Goal: Information Seeking & Learning: Learn about a topic

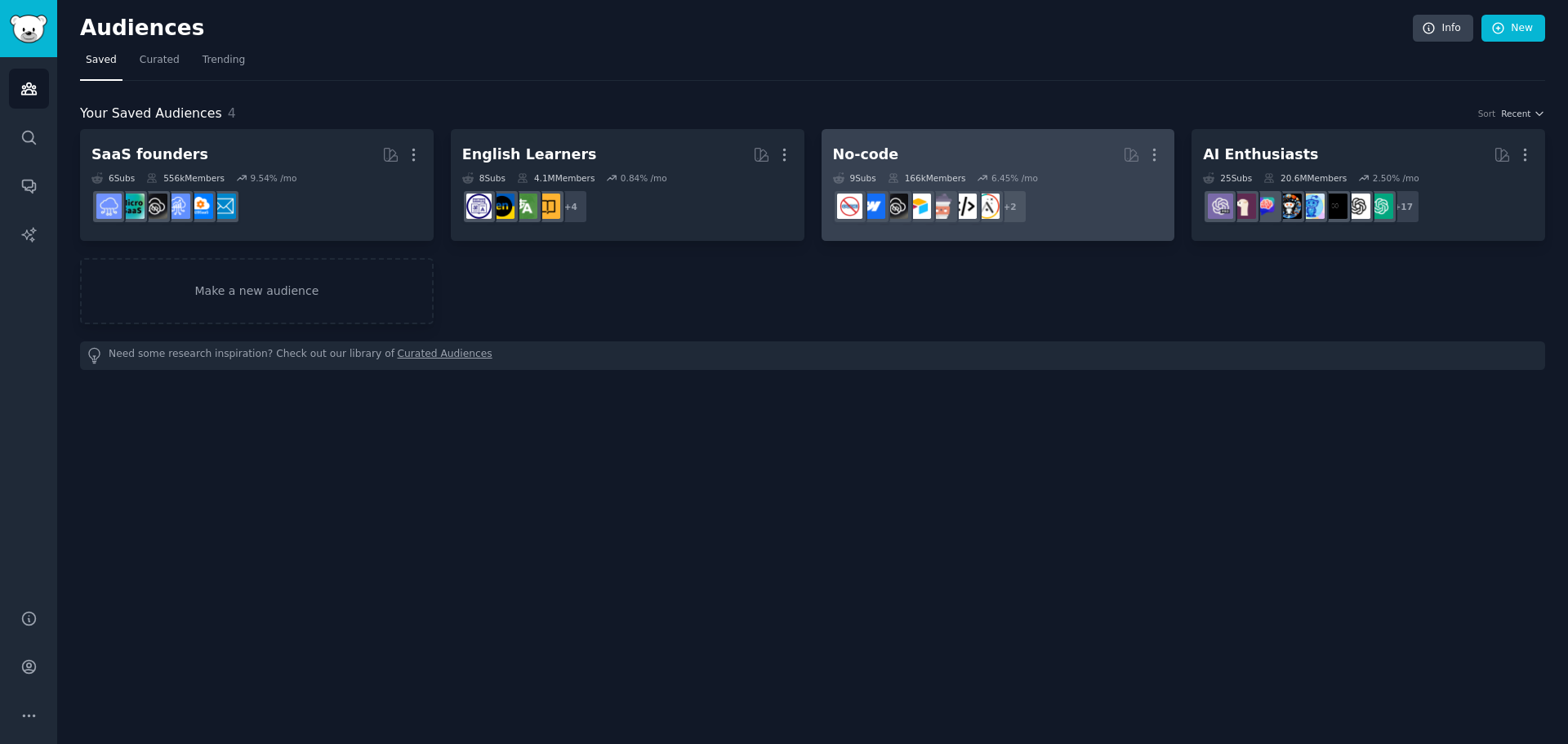
click at [918, 149] on h2 "No-code More" at bounding box center [998, 155] width 331 height 29
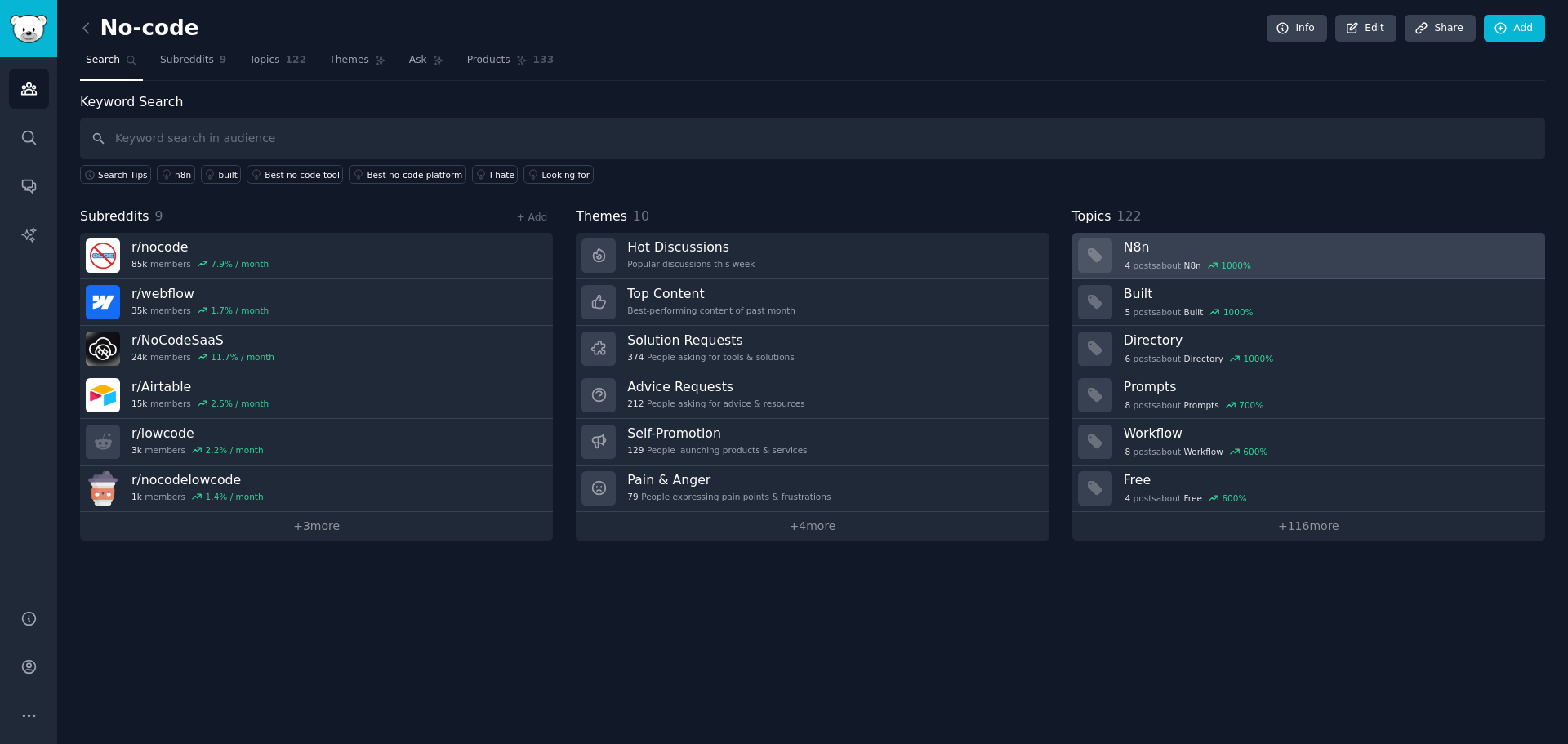
click at [1150, 248] on h3 "N8n" at bounding box center [1328, 247] width 410 height 17
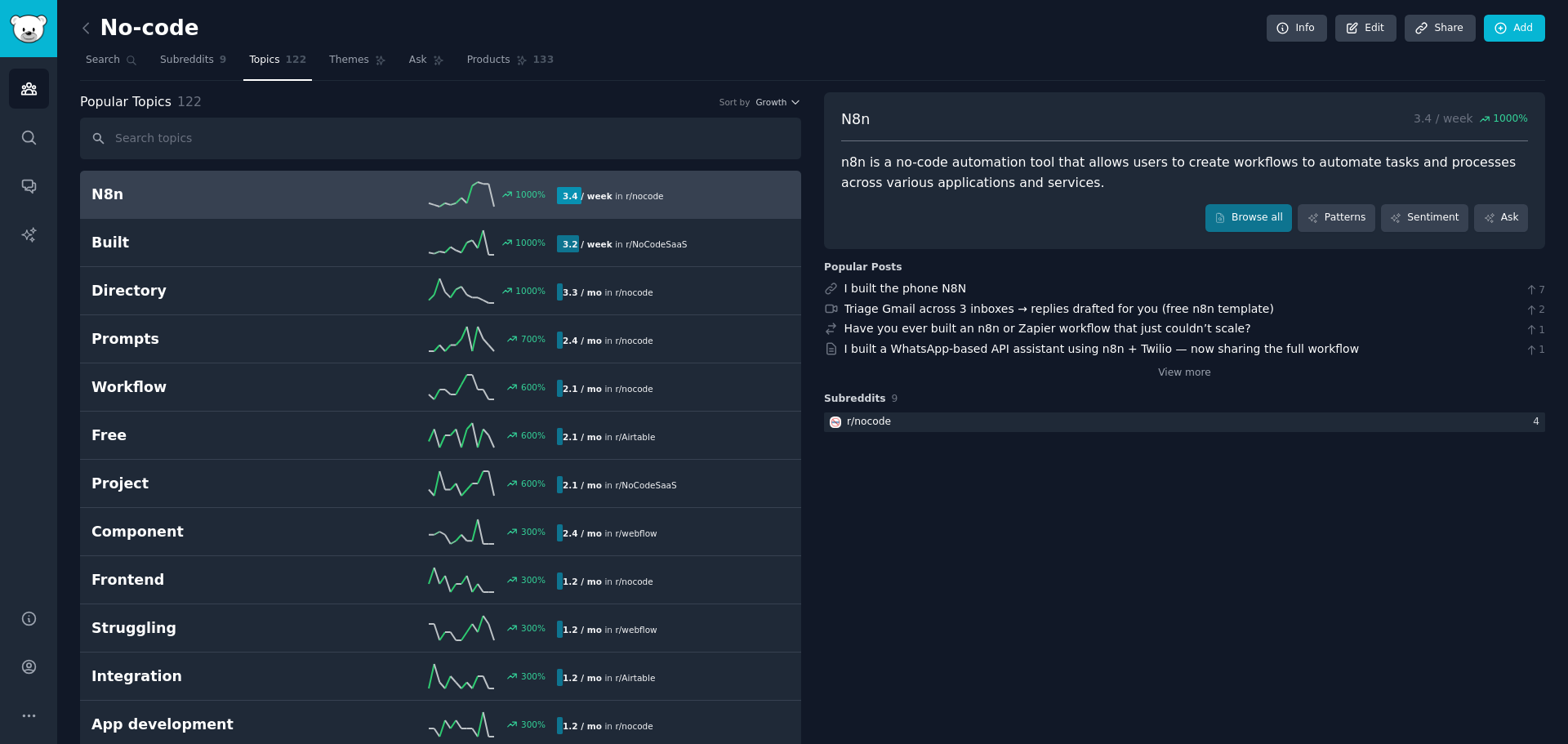
click at [165, 196] on h2 "N8n" at bounding box center [207, 194] width 233 height 20
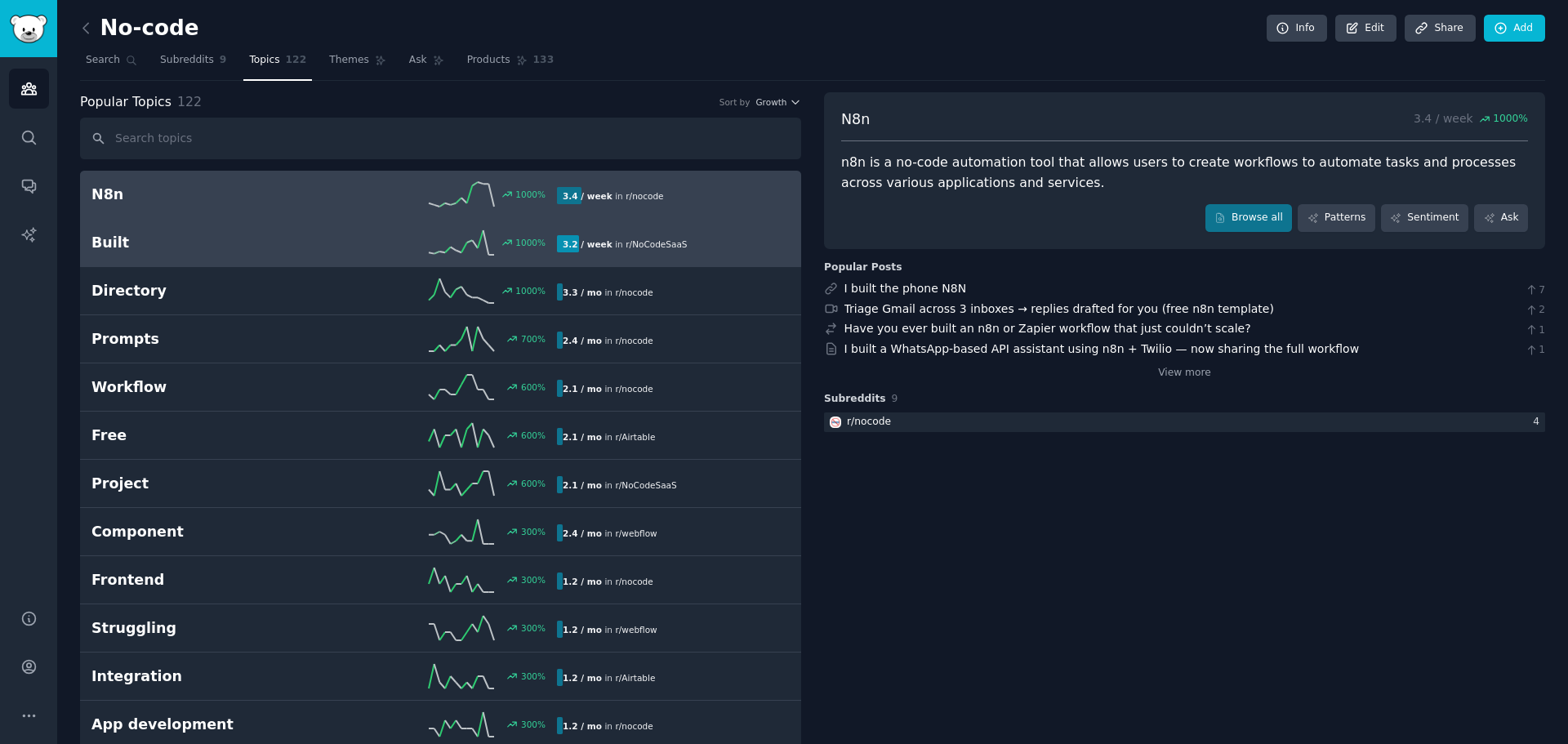
click at [188, 243] on h2 "Built" at bounding box center [207, 243] width 233 height 20
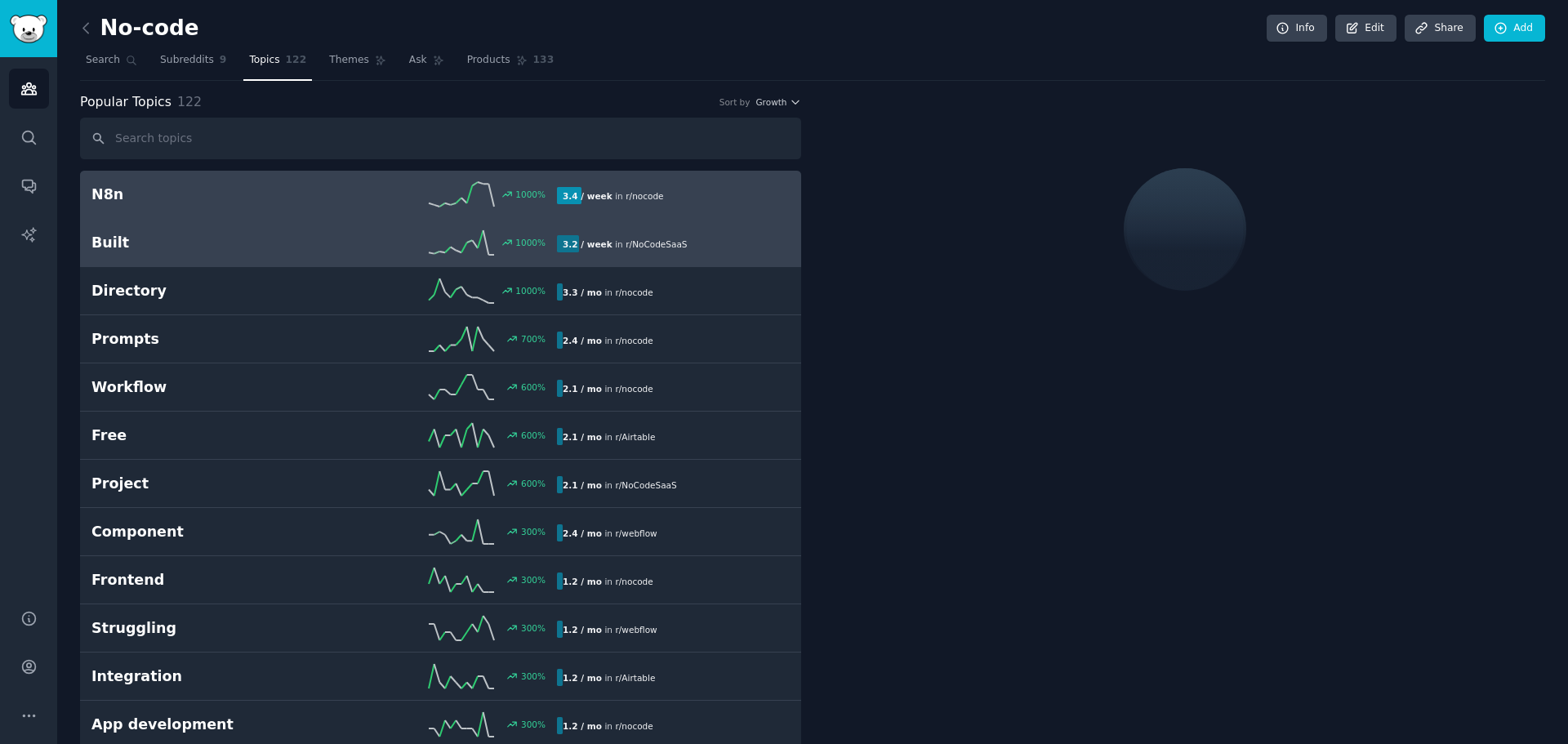
click at [186, 195] on h2 "N8n" at bounding box center [207, 194] width 233 height 20
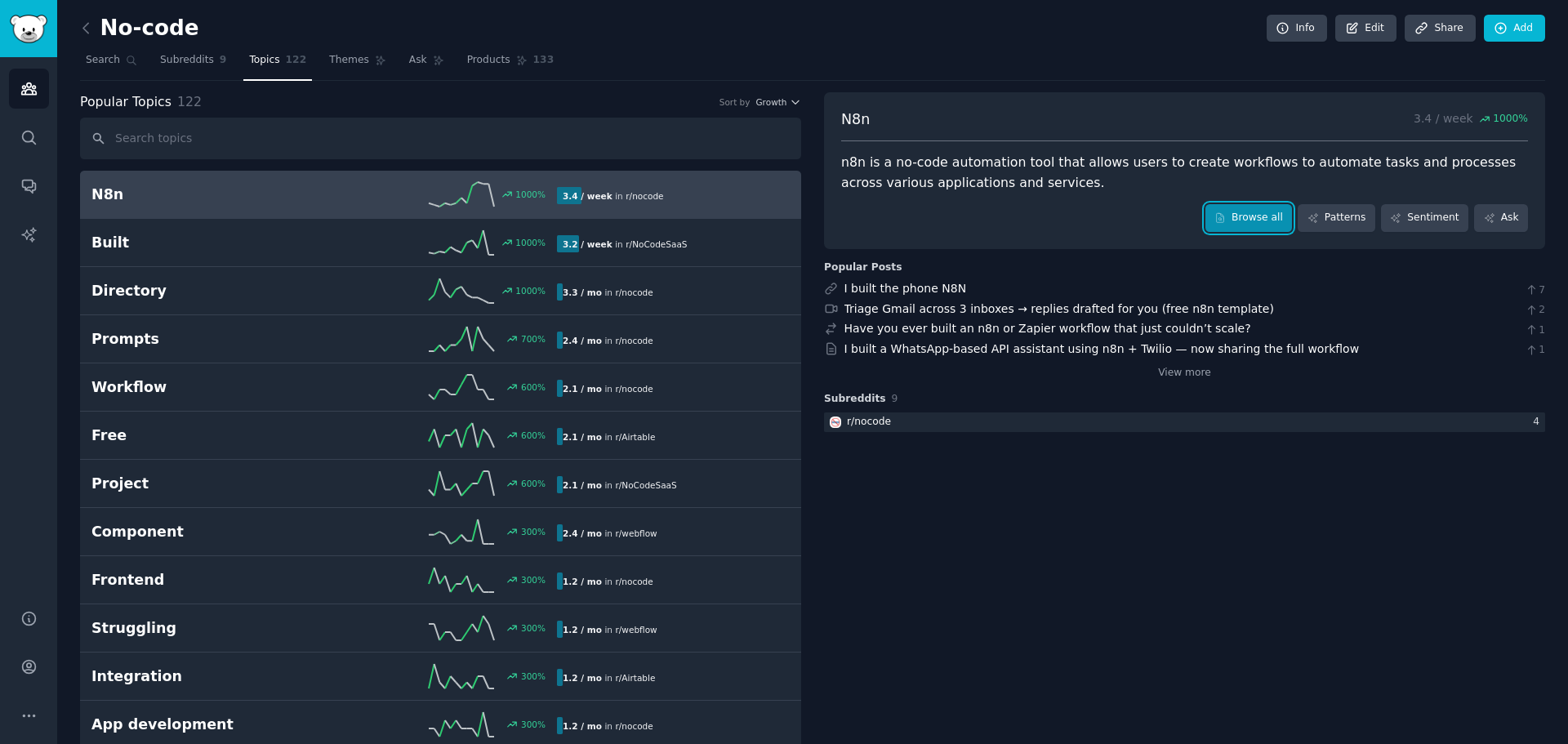
click at [1263, 217] on link "Browse all" at bounding box center [1249, 218] width 88 height 28
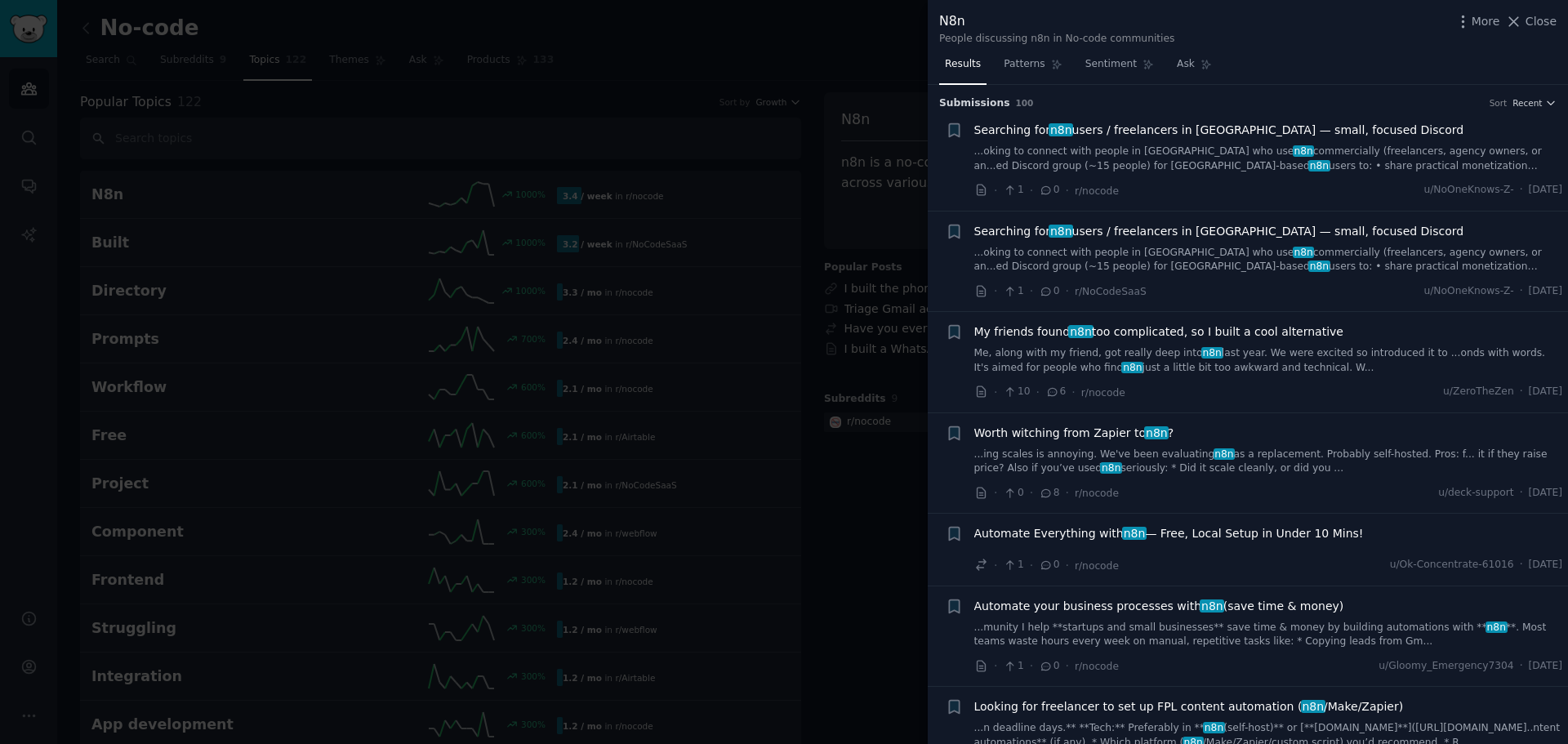
click at [273, 30] on div at bounding box center [784, 372] width 1568 height 744
